Goal: Information Seeking & Learning: Learn about a topic

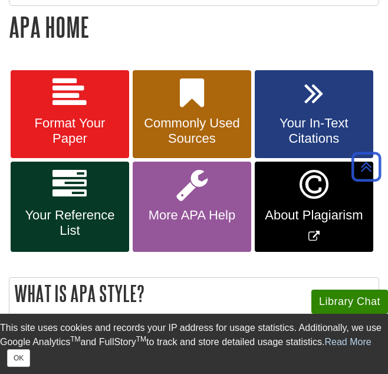
scroll to position [212, 0]
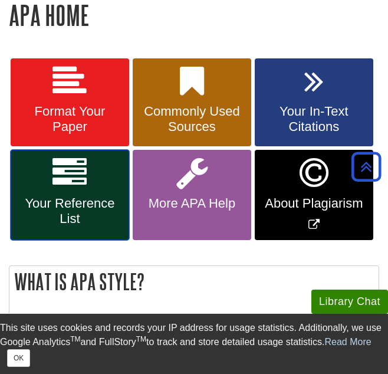
click at [78, 200] on span "Your Reference List" at bounding box center [69, 211] width 101 height 31
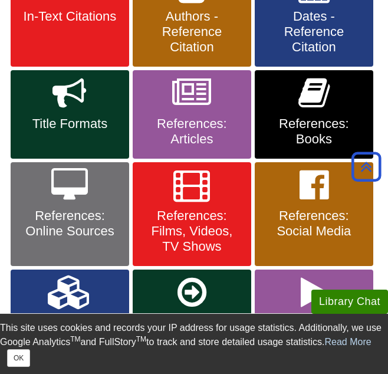
scroll to position [330, 0]
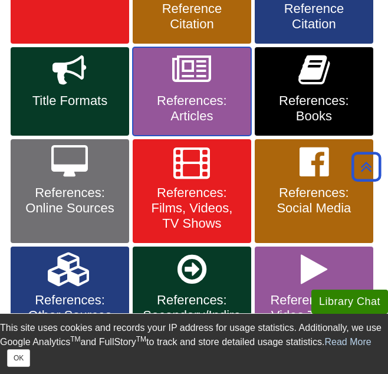
click at [184, 90] on link "References: Articles" at bounding box center [192, 91] width 118 height 88
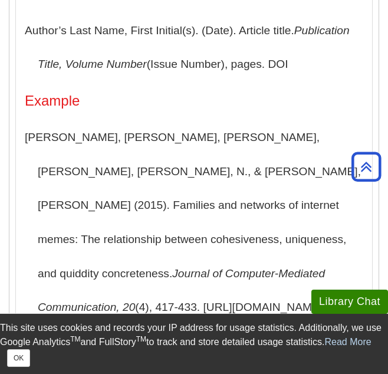
scroll to position [424, 0]
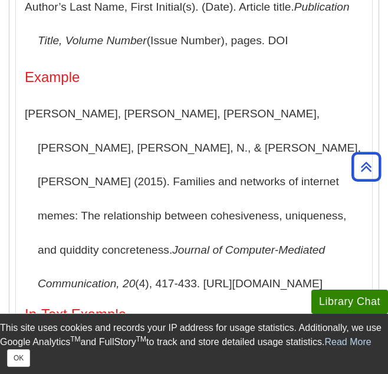
click at [225, 306] on h5 "In-Text Example" at bounding box center [194, 313] width 338 height 15
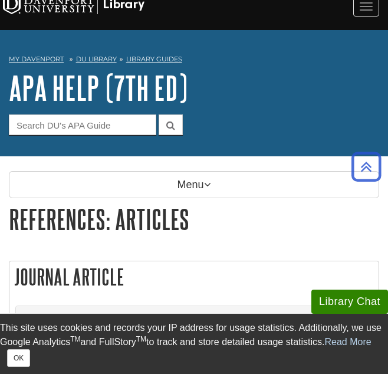
scroll to position [0, 0]
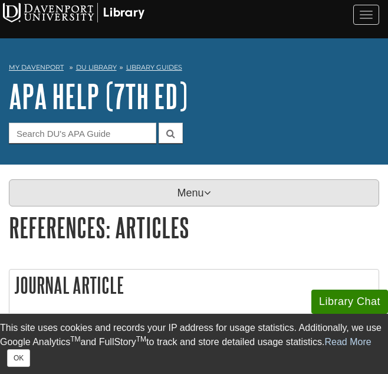
click at [163, 183] on p "Menu" at bounding box center [194, 192] width 370 height 27
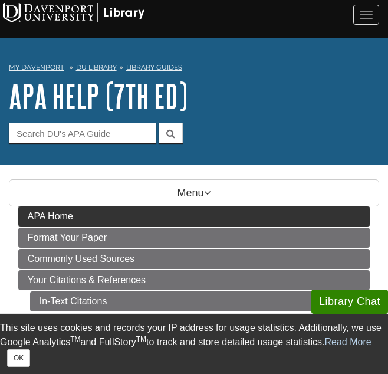
click at [50, 213] on span "APA Home" at bounding box center [50, 216] width 45 height 10
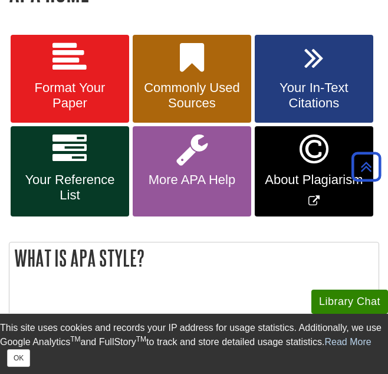
scroll to position [259, 0]
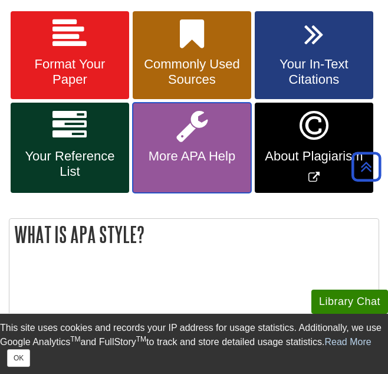
click at [195, 141] on icon at bounding box center [191, 125] width 31 height 34
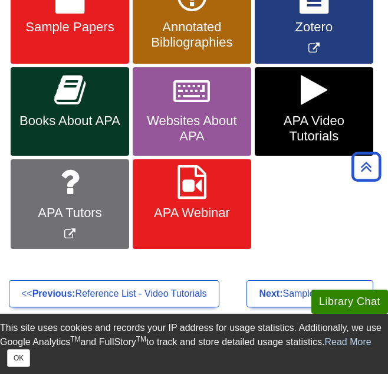
scroll to position [306, 0]
